Goal: Navigation & Orientation: Find specific page/section

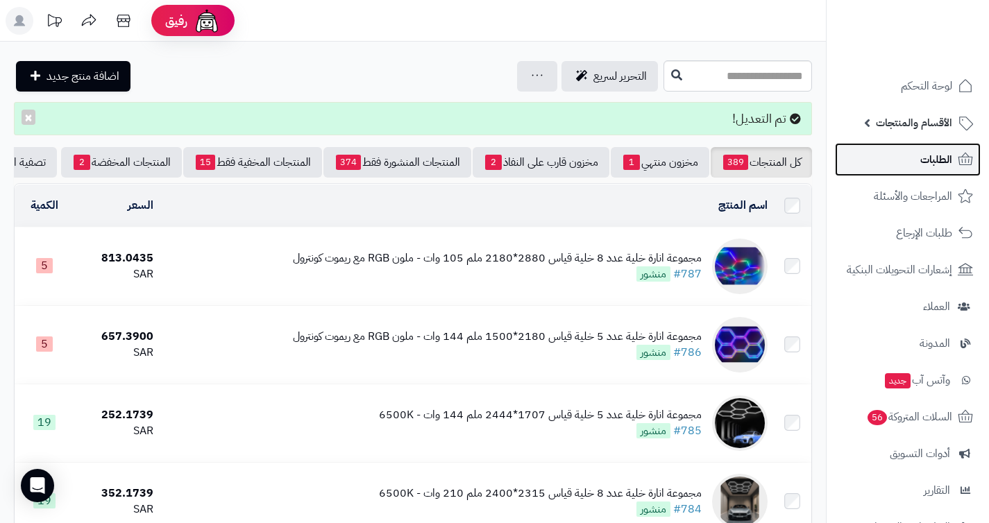
click at [941, 156] on span "الطلبات" at bounding box center [936, 159] width 32 height 19
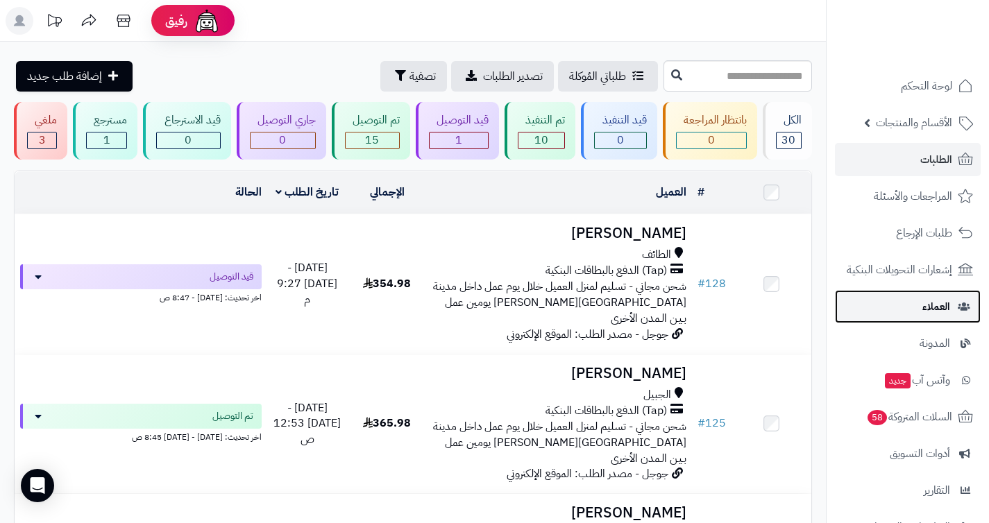
click at [931, 304] on span "العملاء" at bounding box center [936, 306] width 28 height 19
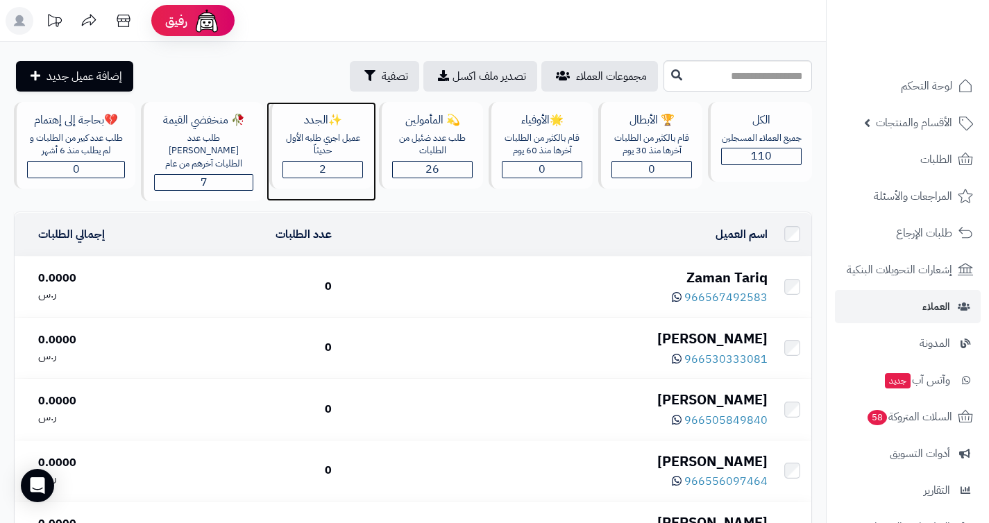
click at [309, 171] on div "2" at bounding box center [322, 170] width 79 height 16
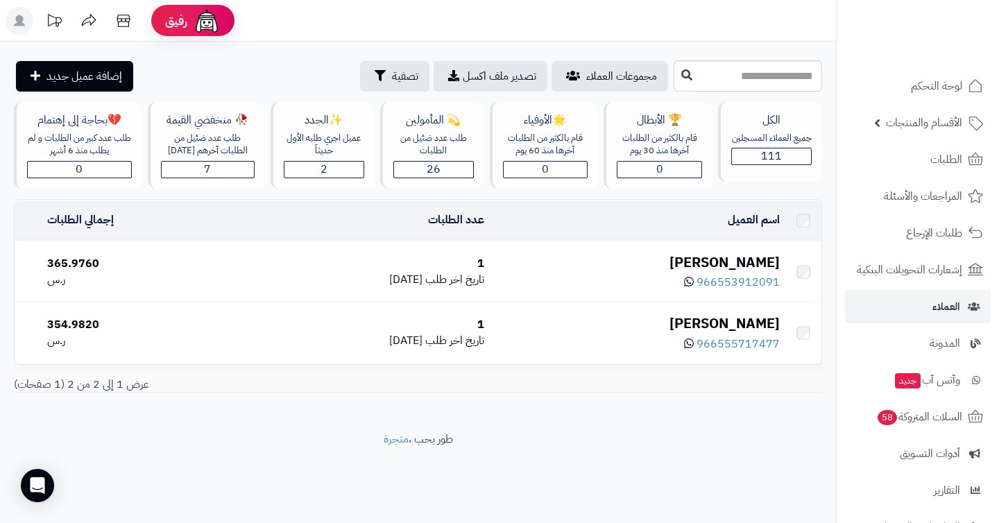
click at [928, 307] on link "العملاء" at bounding box center [918, 306] width 146 height 33
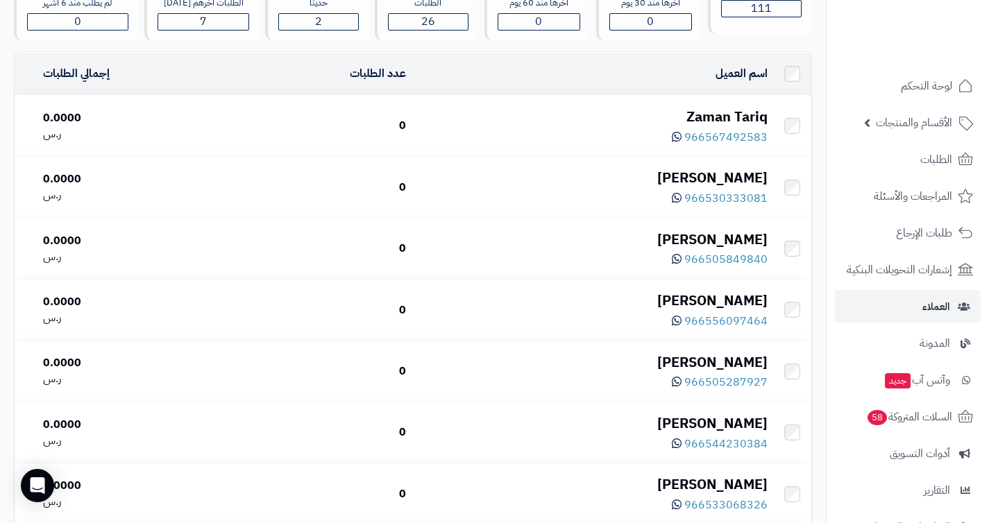
scroll to position [141, 0]
